Goal: Task Accomplishment & Management: Complete application form

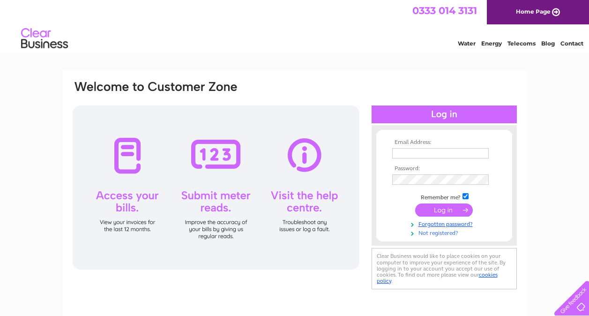
click at [437, 233] on link "Not registered?" at bounding box center [445, 232] width 106 height 9
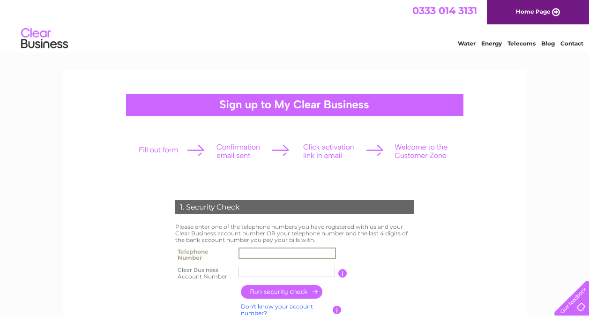
click at [268, 253] on input "text" at bounding box center [287, 252] width 97 height 11
type input "01418874040"
click at [269, 270] on input "text" at bounding box center [287, 271] width 97 height 11
type input "CB914782"
click at [274, 292] on input "button" at bounding box center [282, 292] width 82 height 14
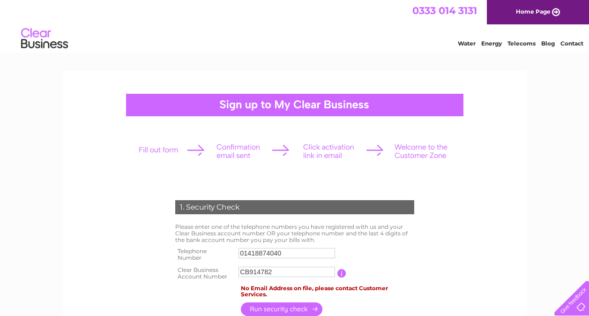
click at [464, 43] on link "Water" at bounding box center [467, 43] width 18 height 7
